Goal: Navigation & Orientation: Go to known website

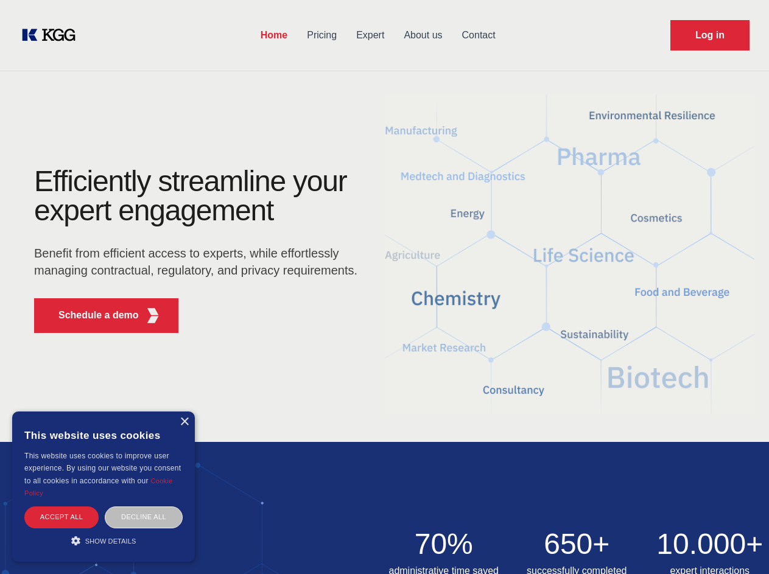
click at [384, 287] on div "Efficiently streamline your expert engagement Benefit from efficient access to …" at bounding box center [200, 255] width 370 height 176
click at [91, 315] on p "Schedule a demo" at bounding box center [98, 315] width 80 height 15
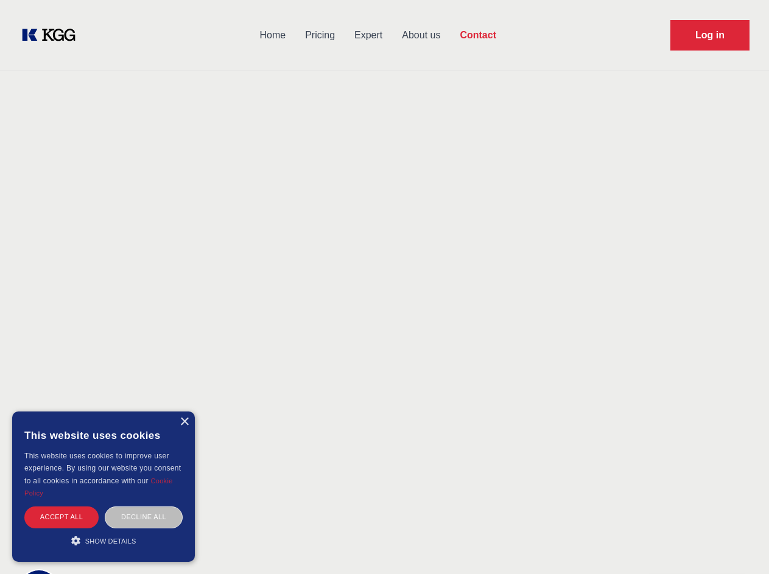
click at [184, 422] on div "× This website uses cookies This website uses cookies to improve user experienc…" at bounding box center [103, 486] width 183 height 150
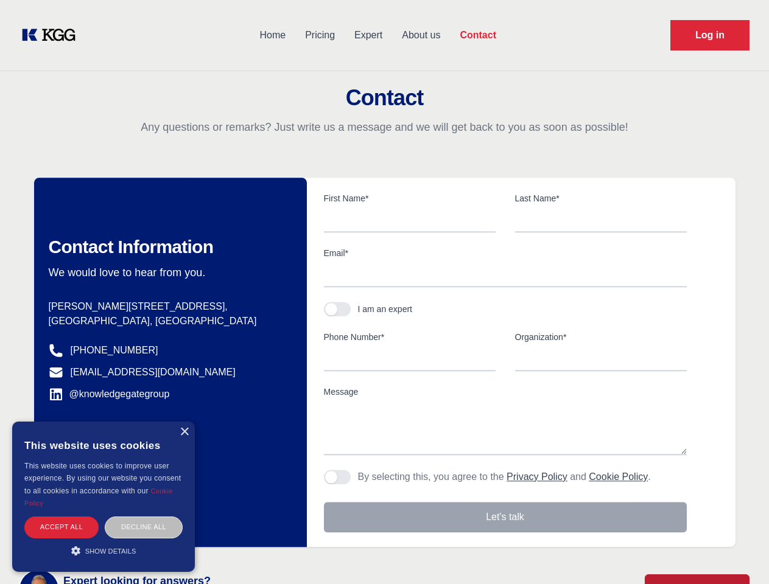
click at [61, 517] on div "Accept all" at bounding box center [61, 527] width 74 height 21
click at [144, 517] on div "Decline all" at bounding box center [144, 527] width 78 height 21
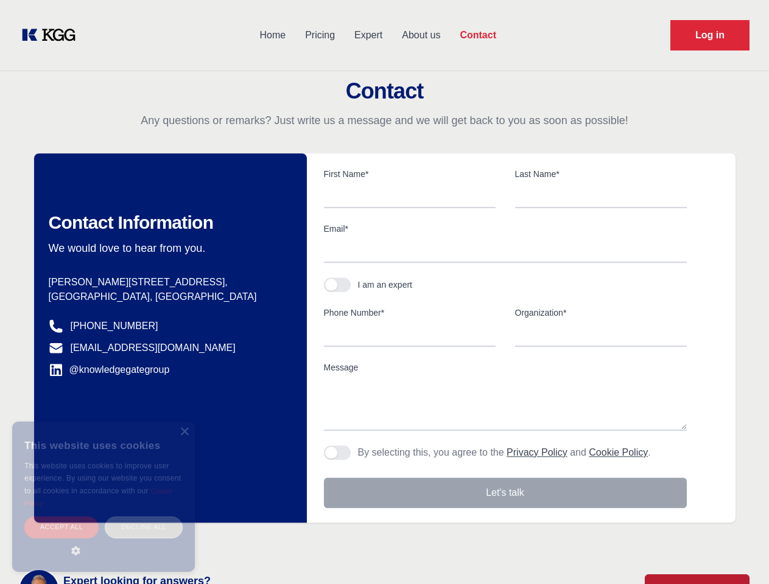
click at [103, 540] on main "Contact Any questions or remarks? Just write us a message and we will get back …" at bounding box center [384, 316] width 769 height 633
